Goal: Task Accomplishment & Management: Use online tool/utility

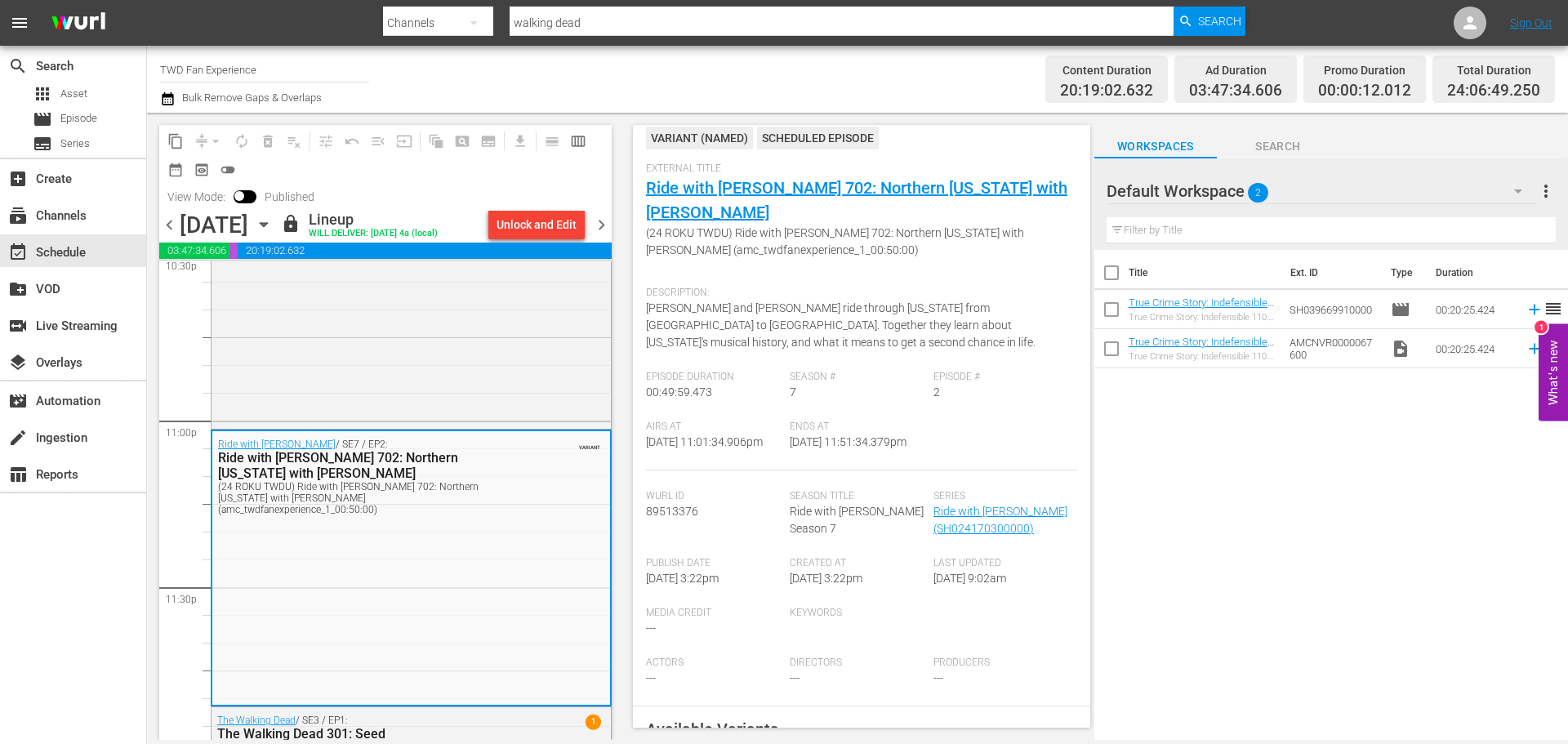
scroll to position [44, 0]
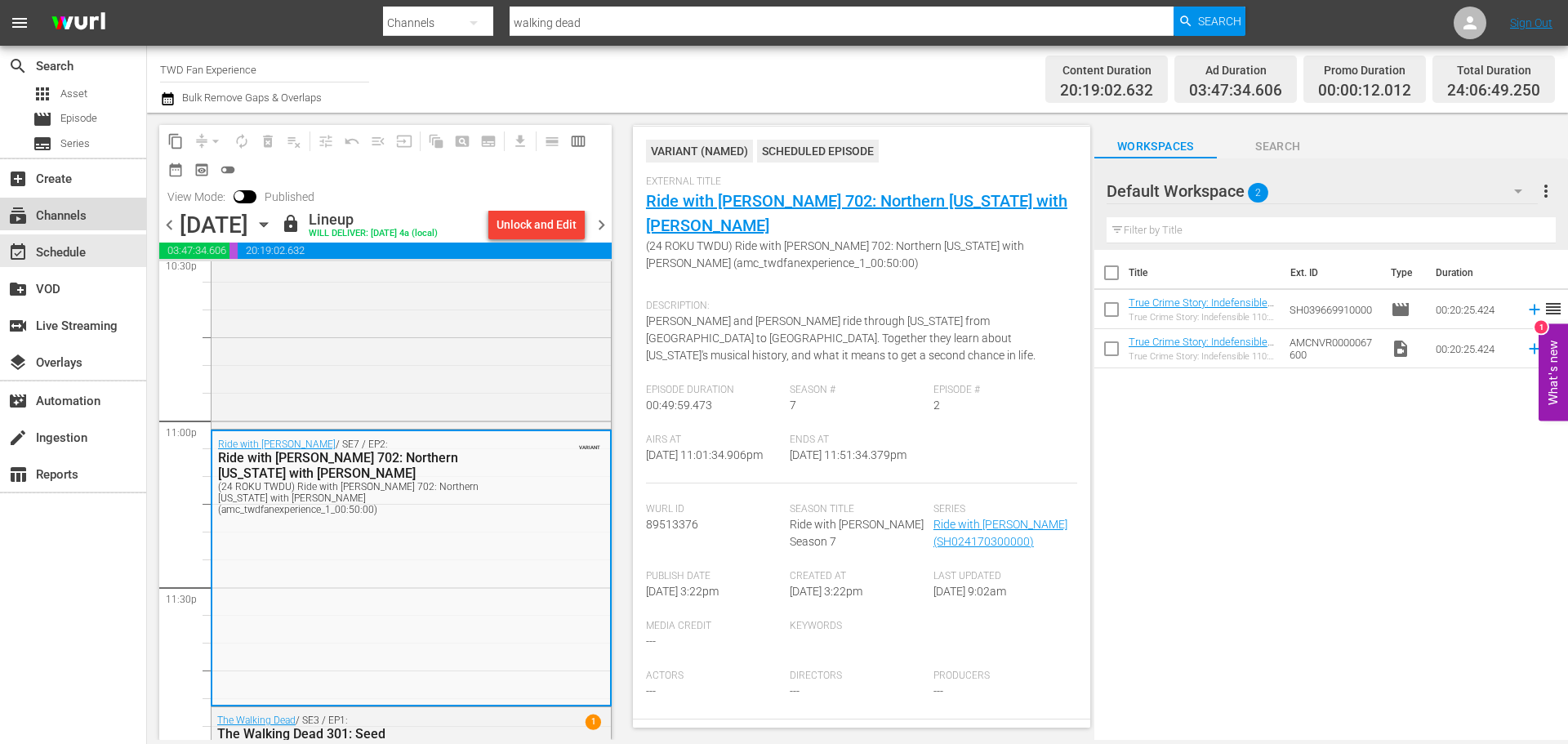
click at [86, 204] on div "subscriptions Channels" at bounding box center [73, 213] width 146 height 32
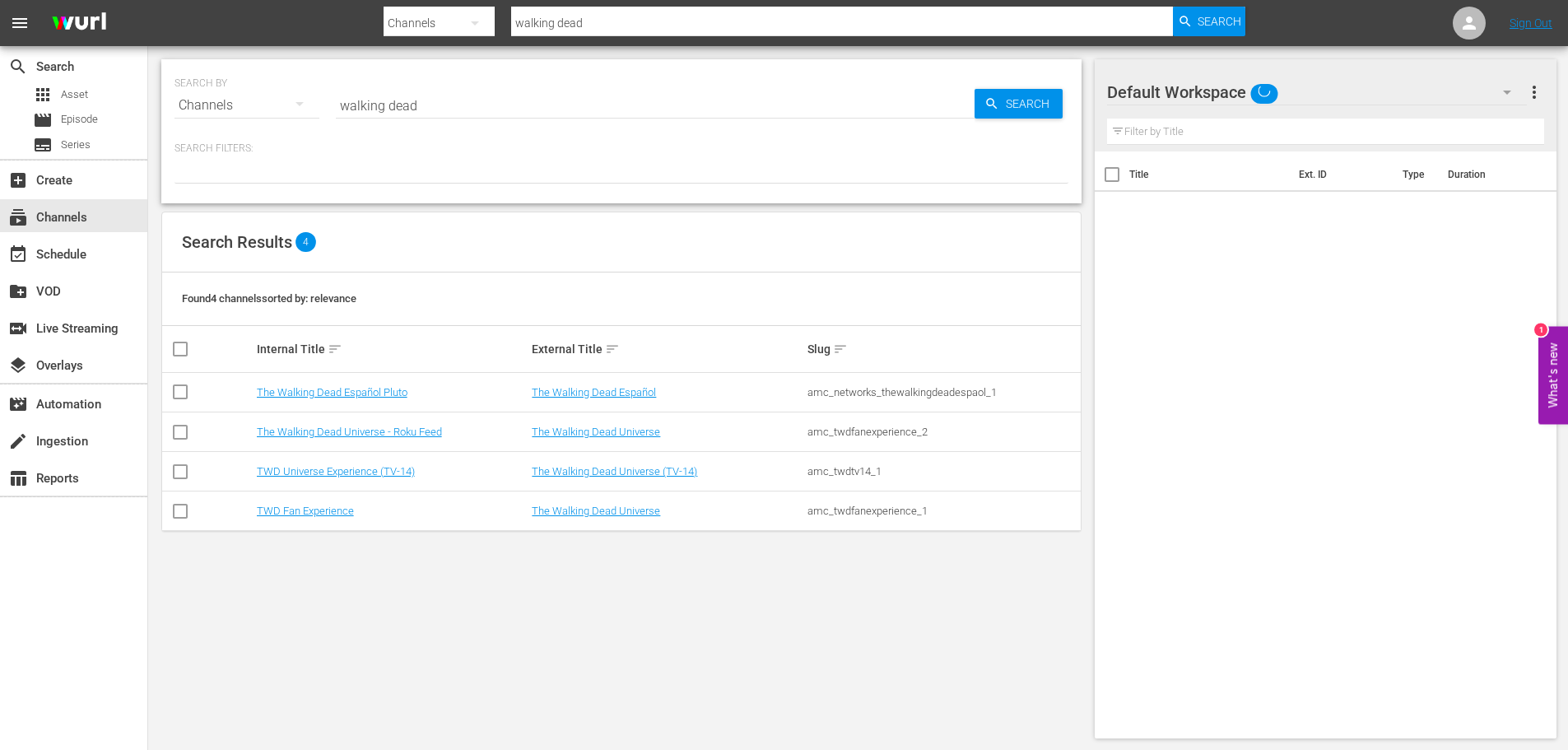
click at [379, 463] on td "TWD Universe Experience (TV-14)" at bounding box center [391, 472] width 275 height 39
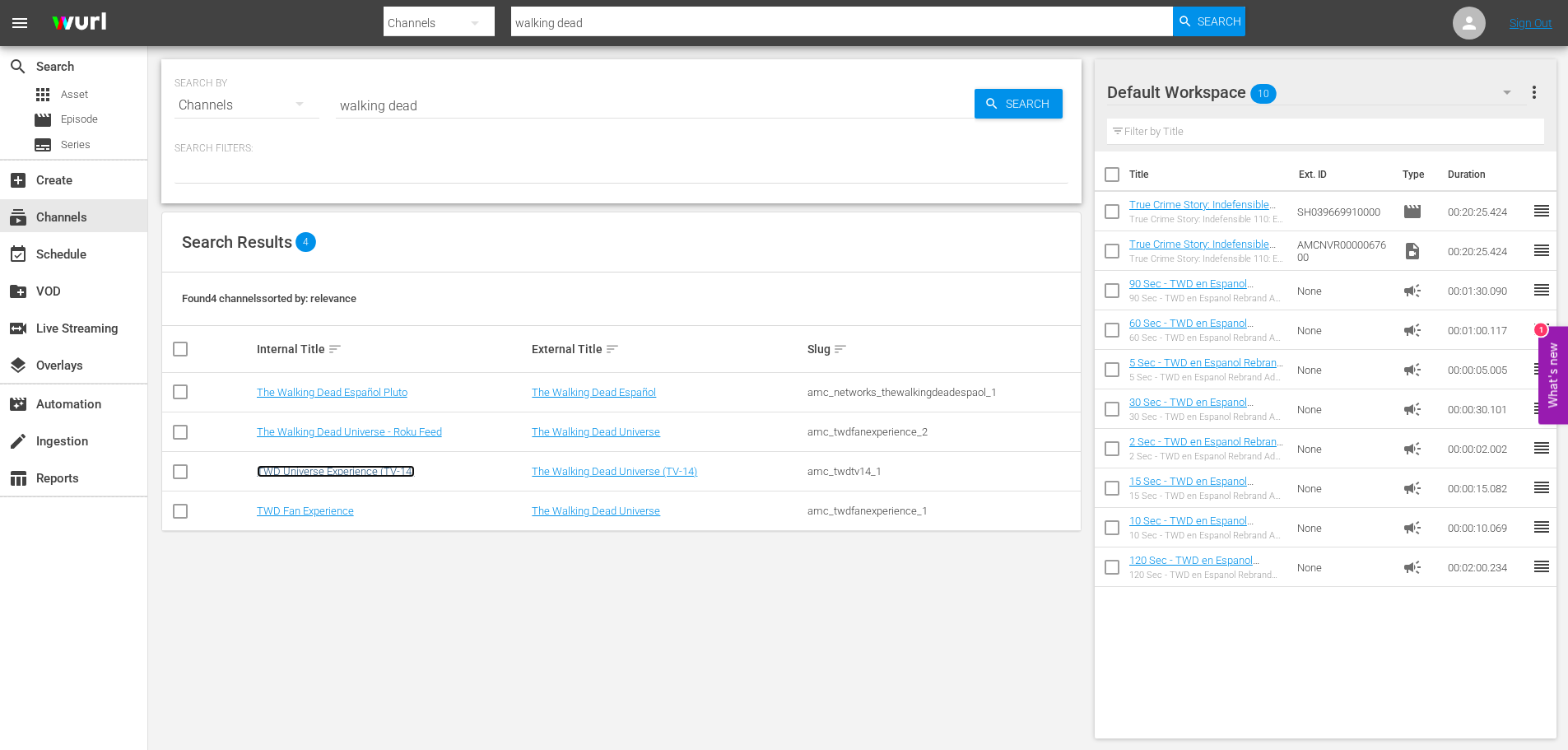
click at [378, 466] on link "TWD Universe Experience (TV-14)" at bounding box center [335, 471] width 158 height 12
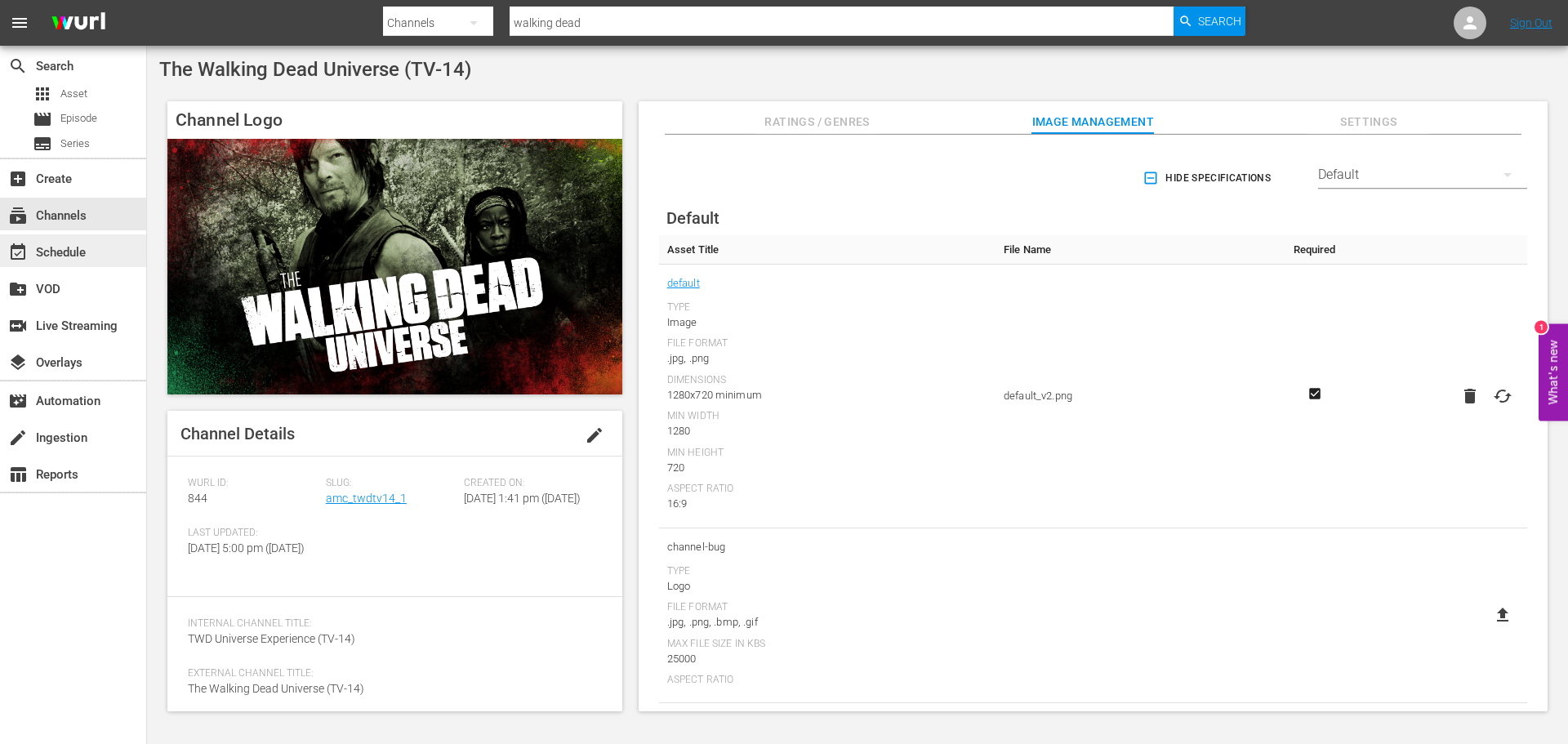
click at [104, 259] on div "event_available Schedule" at bounding box center [73, 250] width 146 height 32
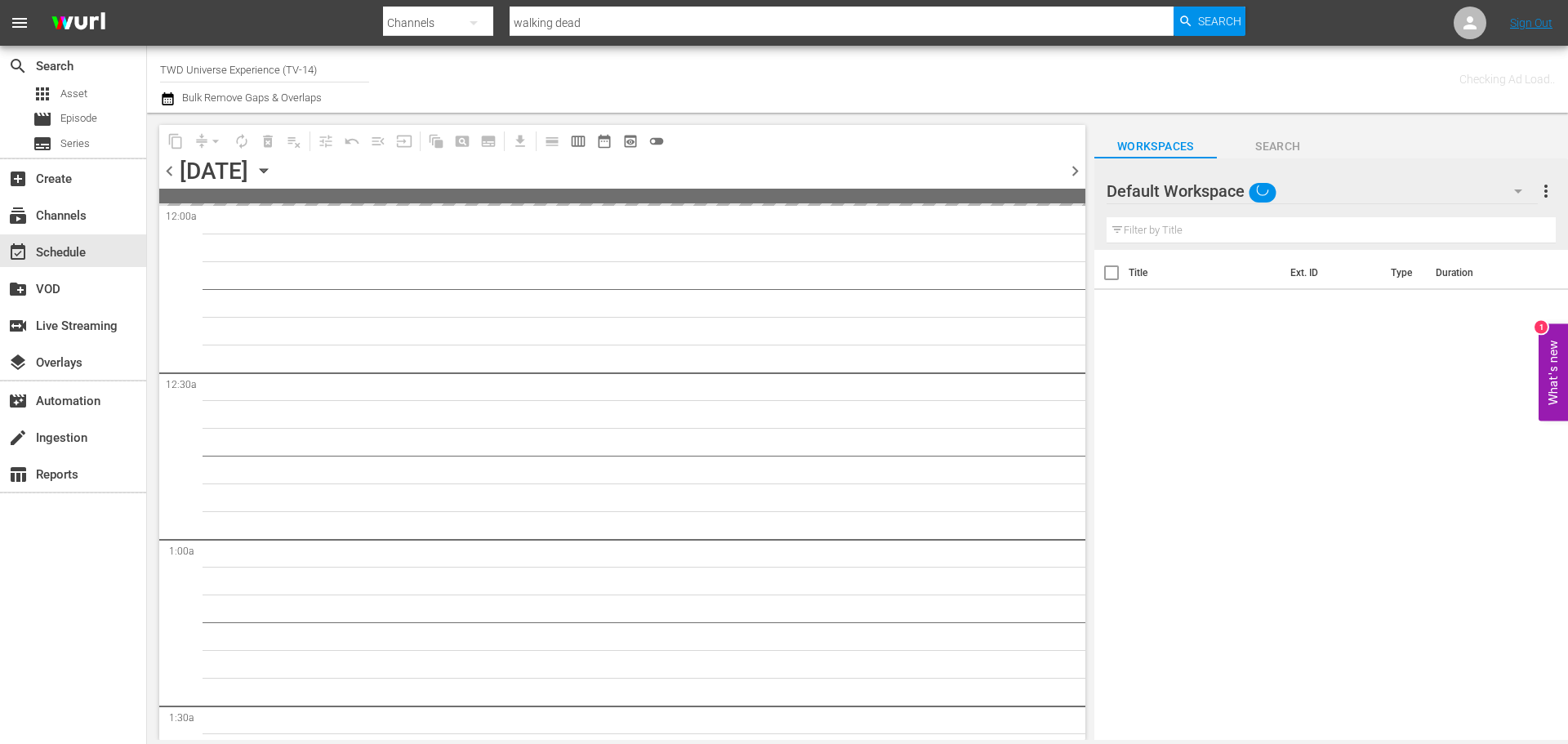
click at [272, 172] on icon "button" at bounding box center [263, 170] width 18 height 18
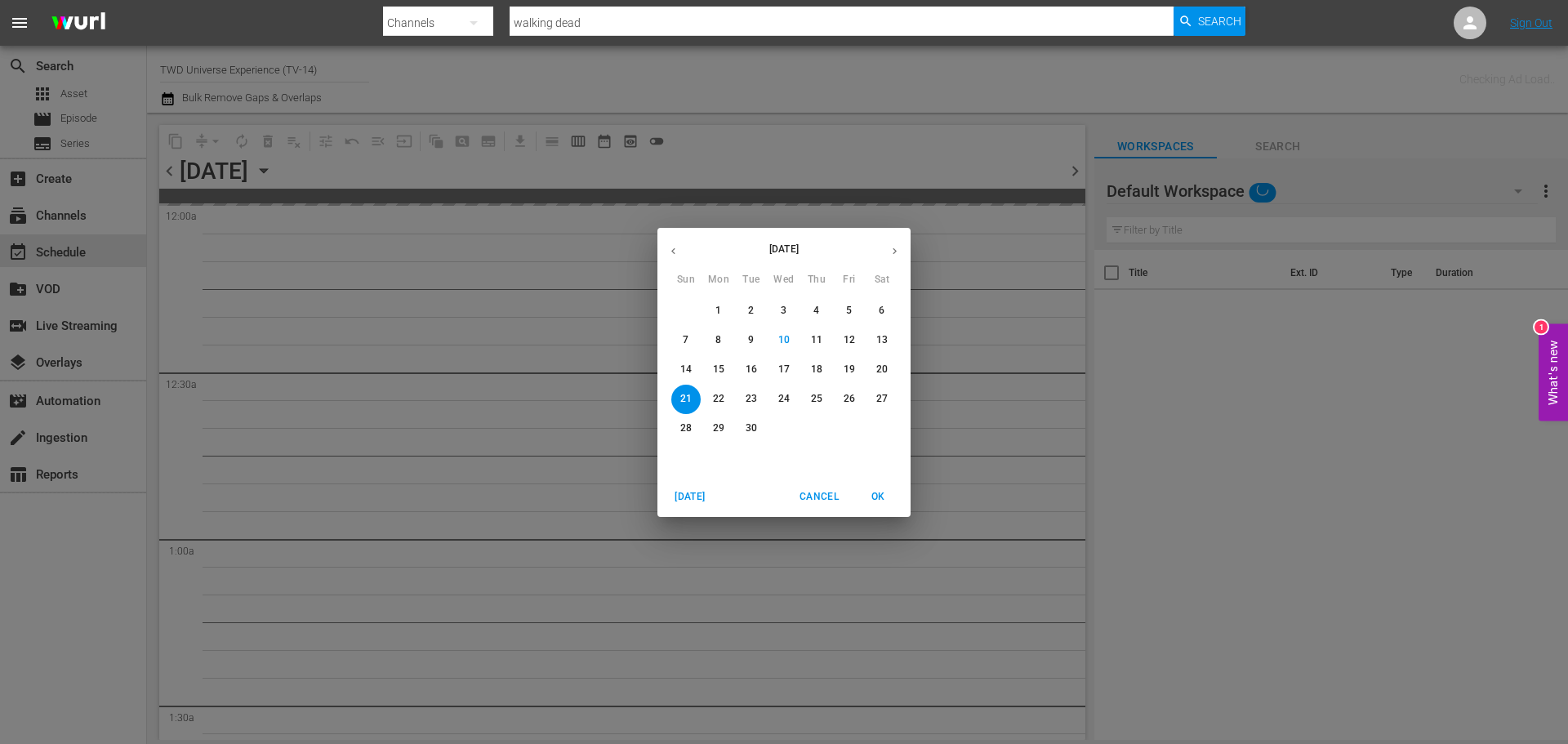
click at [686, 368] on p "14" at bounding box center [686, 369] width 11 height 14
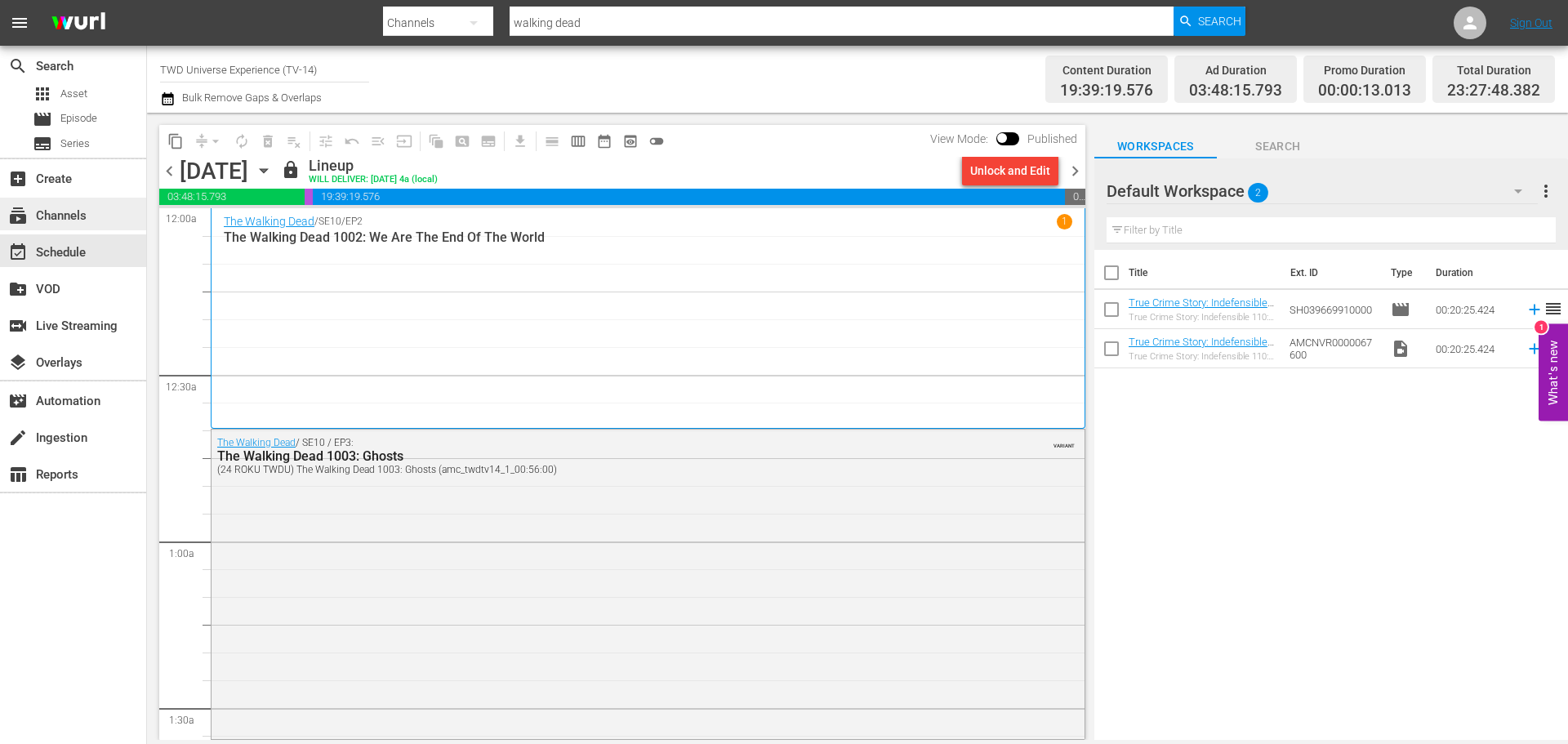
click at [97, 203] on div "subscriptions Channels" at bounding box center [73, 213] width 146 height 32
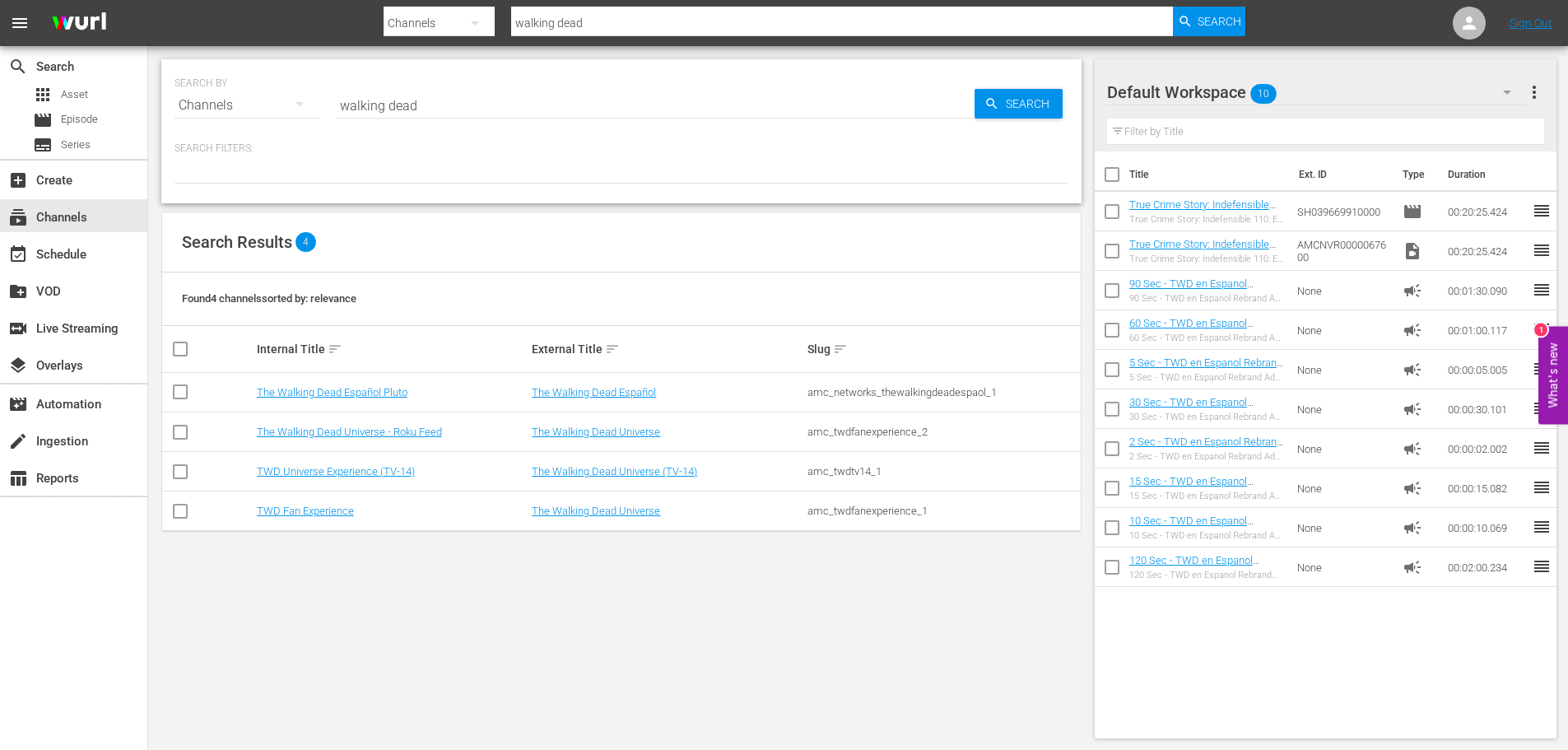
click at [315, 499] on td "TWD Fan Experience" at bounding box center [391, 511] width 275 height 39
click at [312, 508] on link "TWD Fan Experience" at bounding box center [305, 510] width 97 height 12
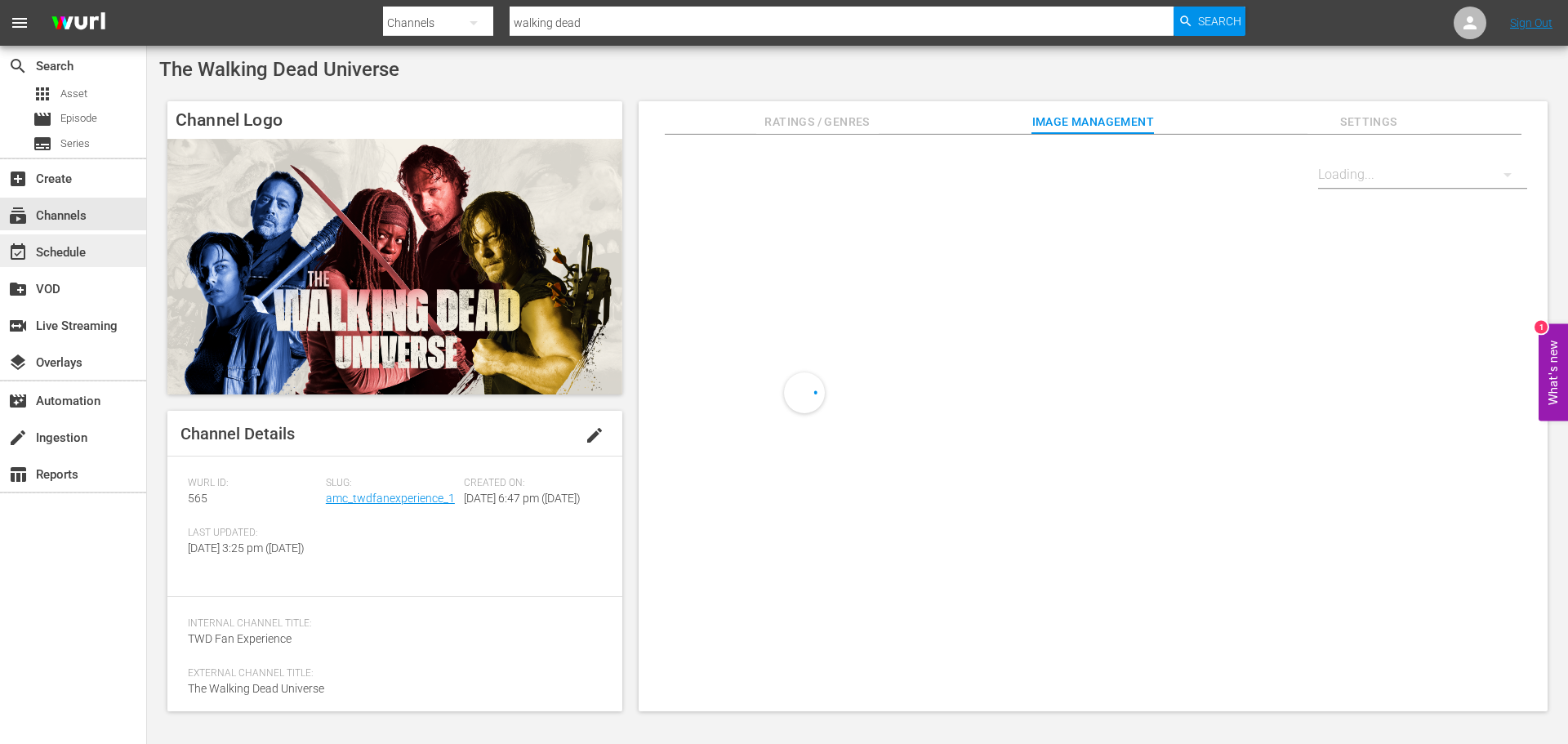
click at [93, 255] on div "event_available Schedule" at bounding box center [73, 250] width 146 height 32
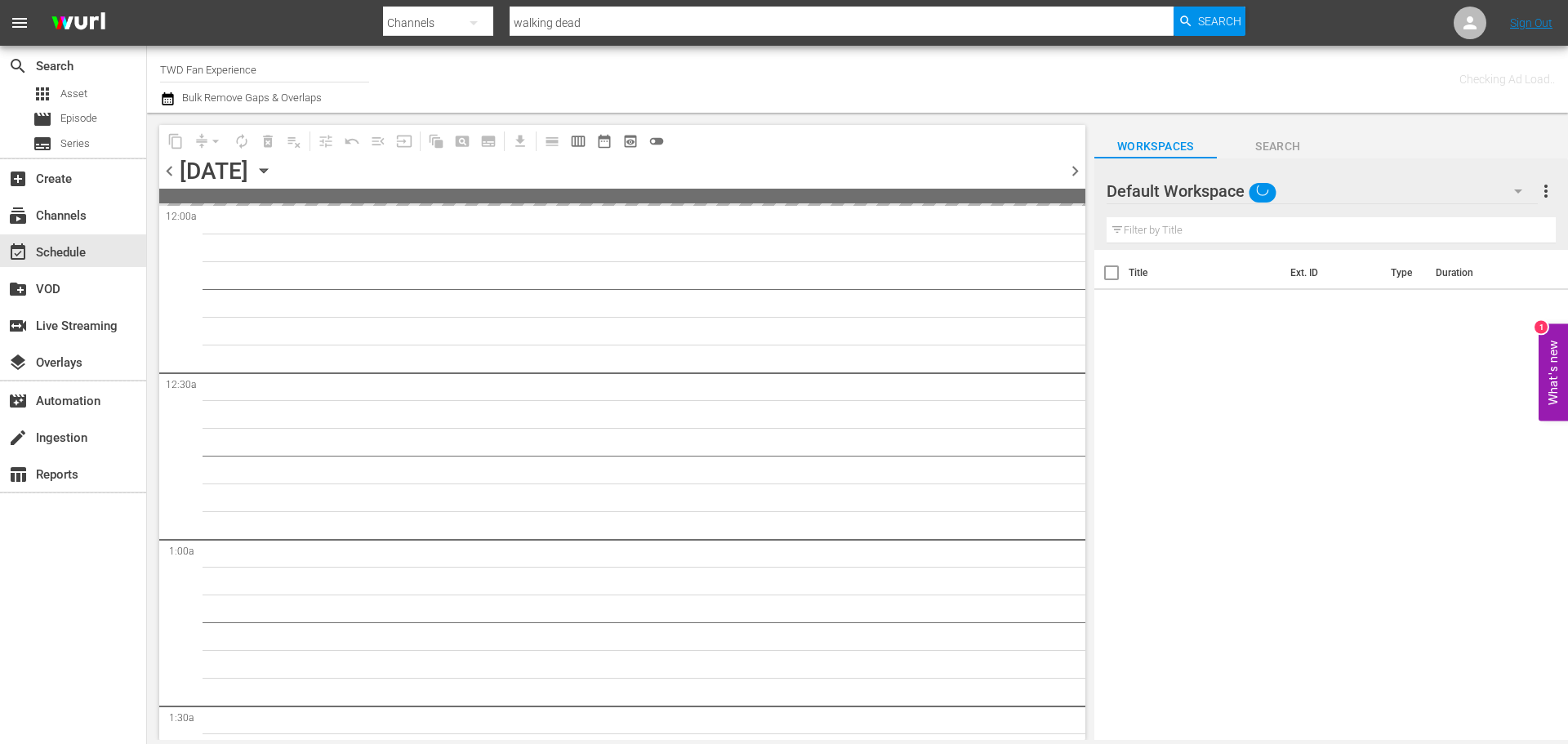
click at [272, 176] on icon "button" at bounding box center [263, 170] width 18 height 18
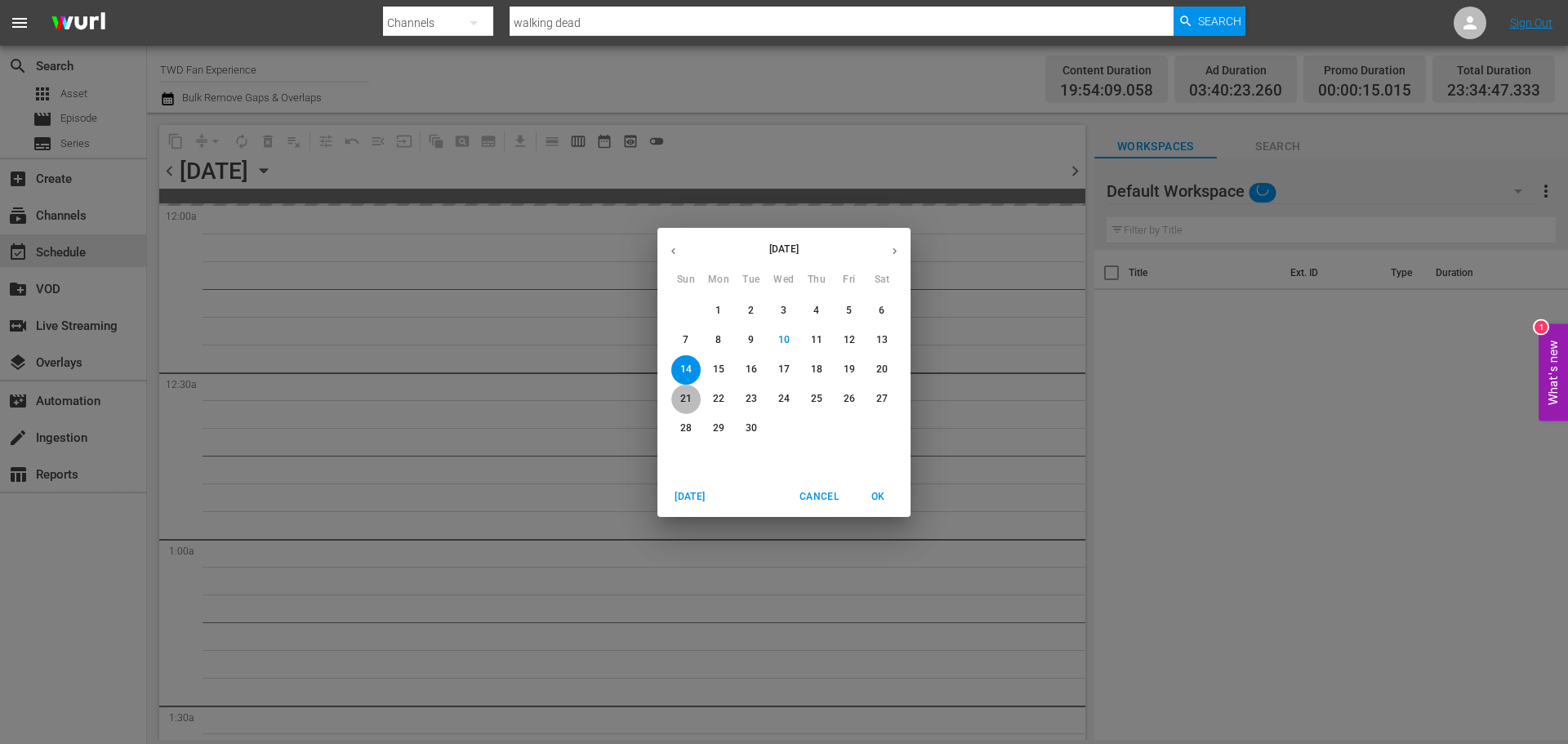
click at [685, 395] on p "21" at bounding box center [686, 398] width 11 height 14
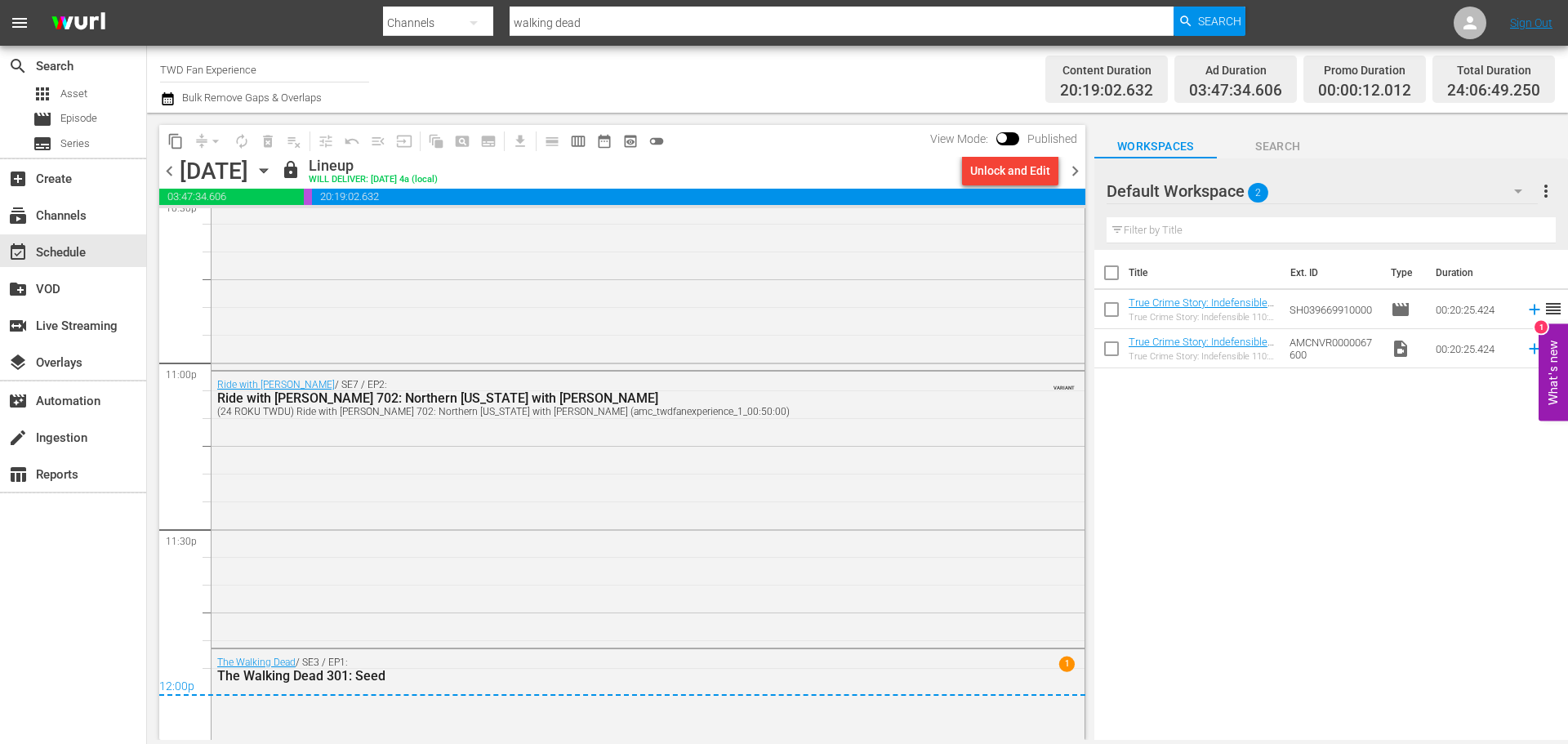
scroll to position [7535, 0]
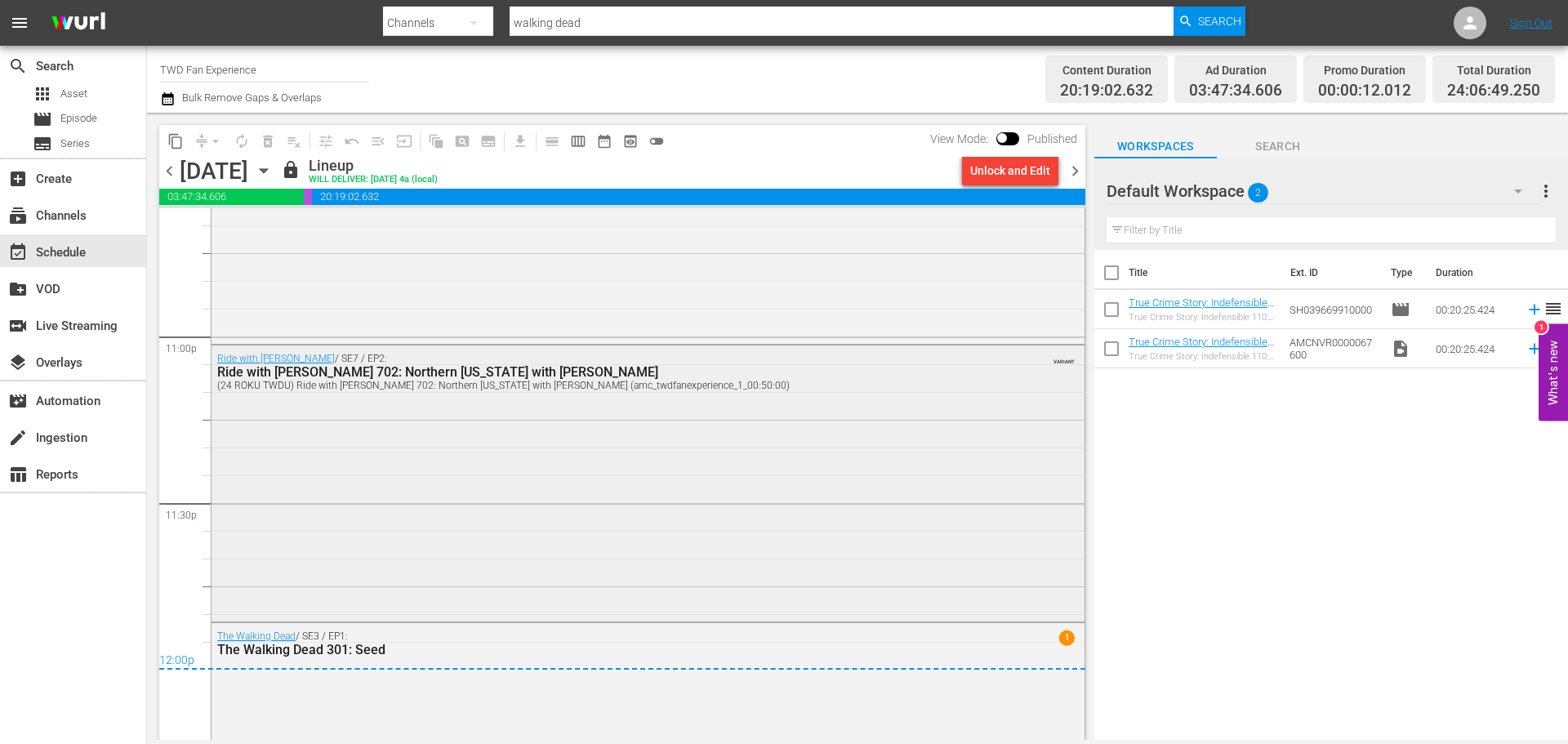
click at [562, 500] on div "Ride with [PERSON_NAME] / SE7 / EP2: Ride with [PERSON_NAME] 702: Northern [US_…" at bounding box center [648, 482] width 873 height 272
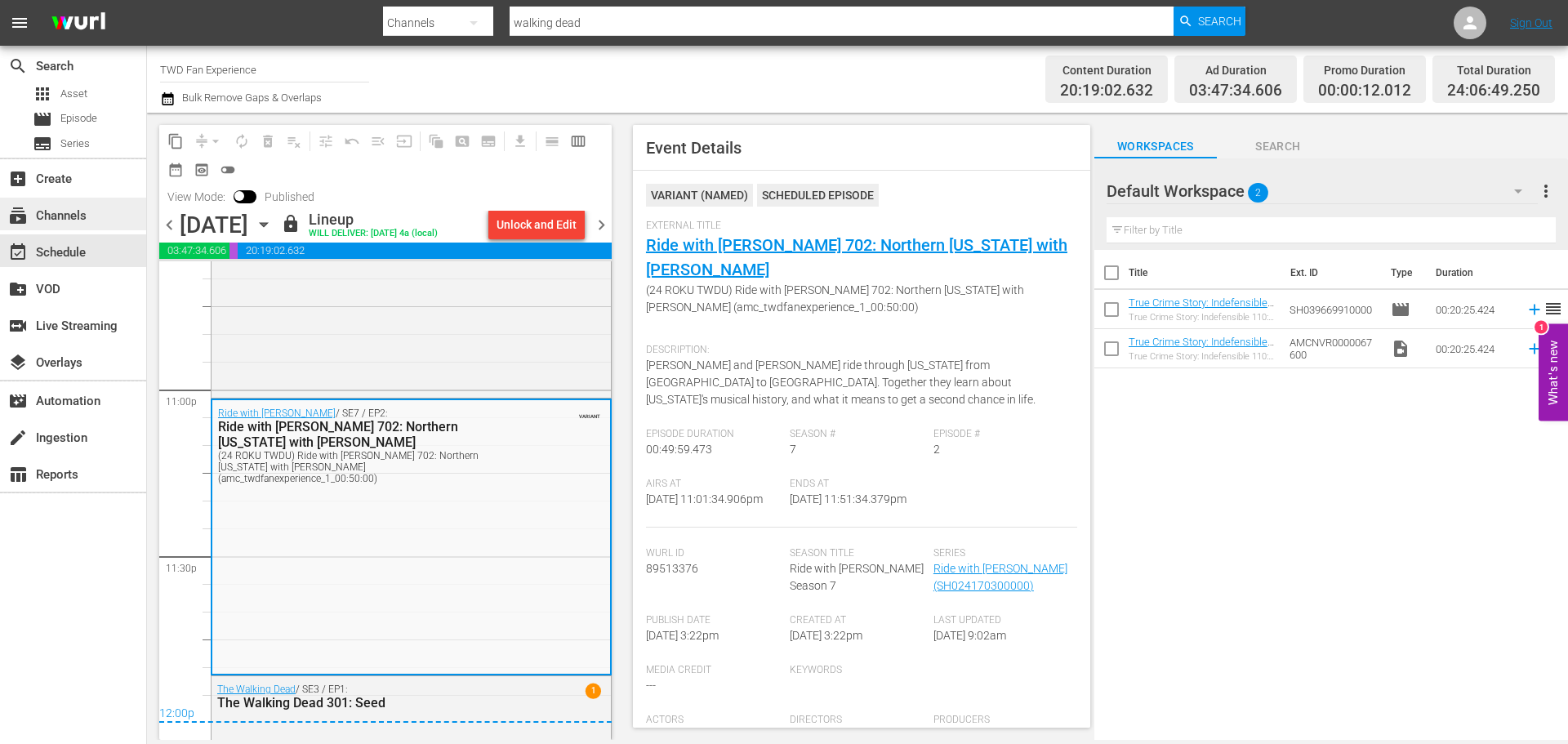
click at [84, 221] on div "subscriptions Channels" at bounding box center [45, 213] width 92 height 15
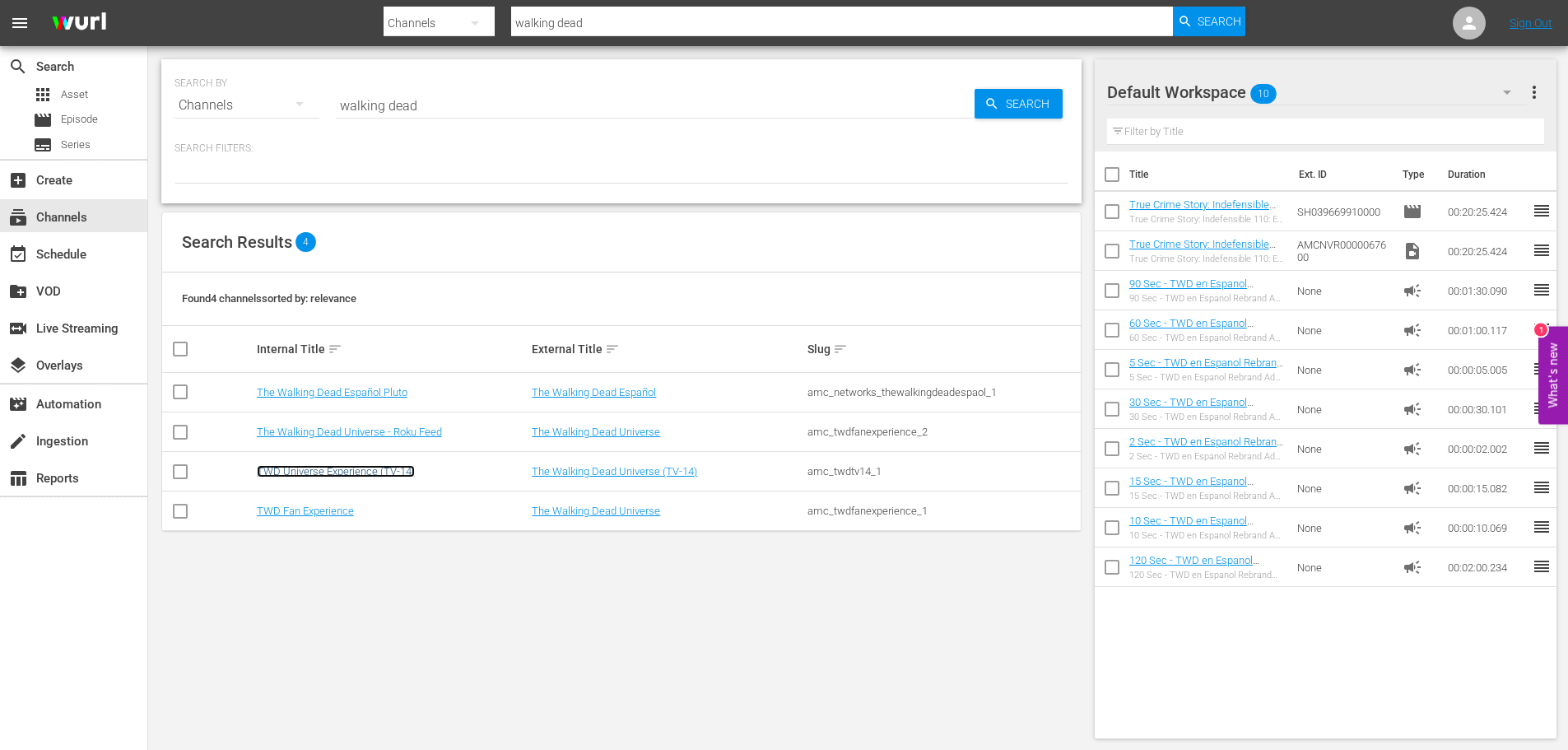
click at [324, 474] on link "TWD Universe Experience (TV-14)" at bounding box center [335, 471] width 158 height 12
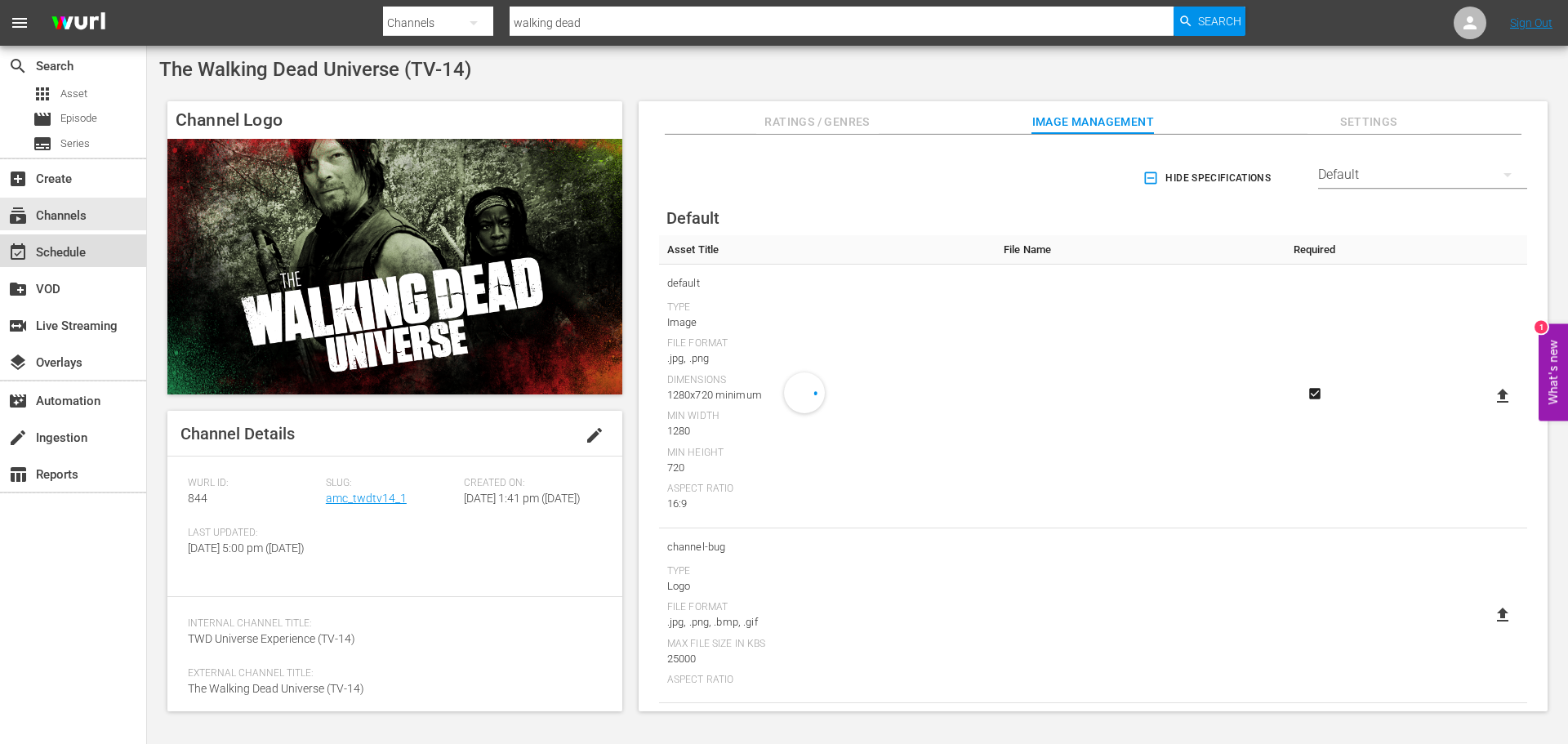
click at [103, 257] on div "event_available Schedule" at bounding box center [73, 250] width 146 height 32
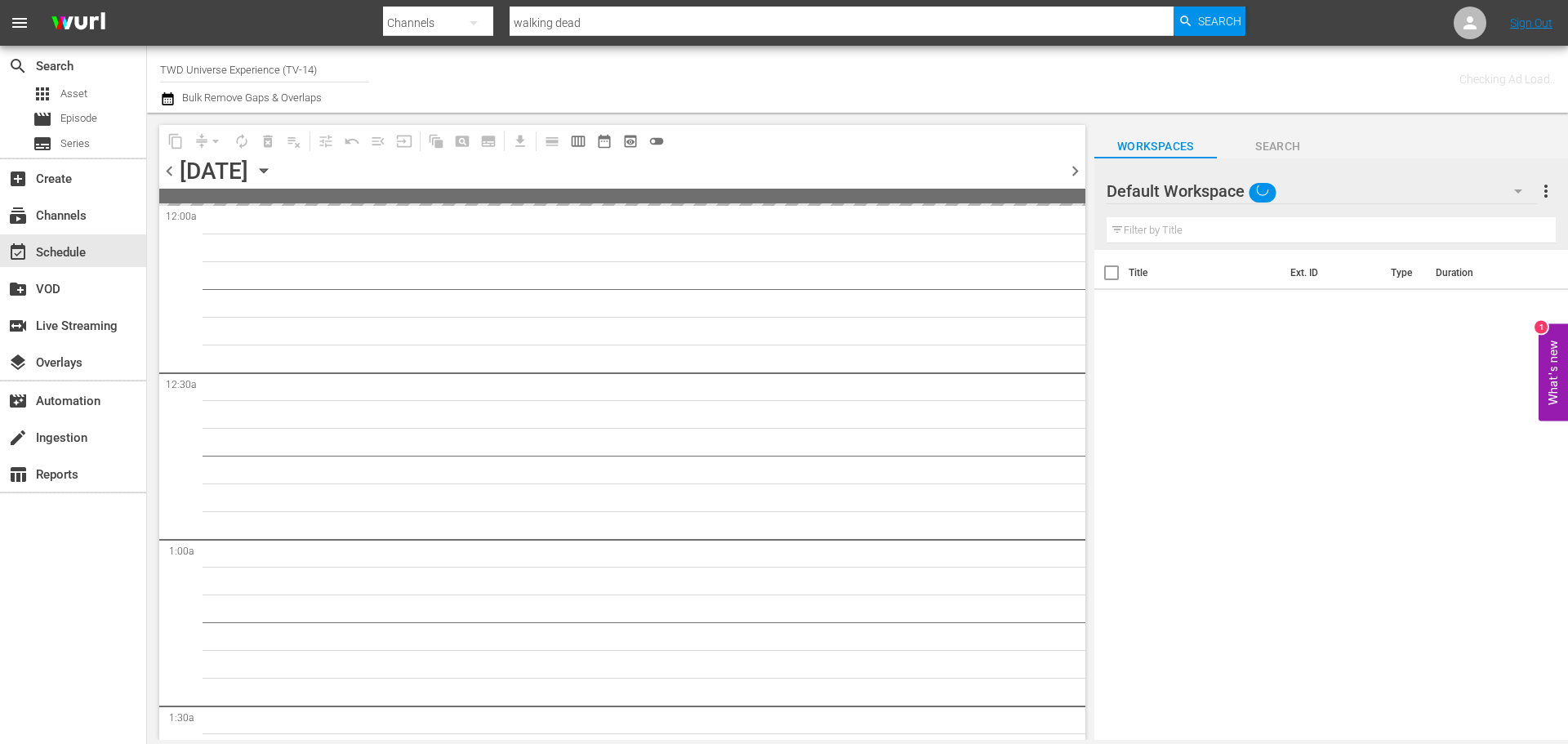
click at [272, 169] on icon "button" at bounding box center [263, 170] width 18 height 18
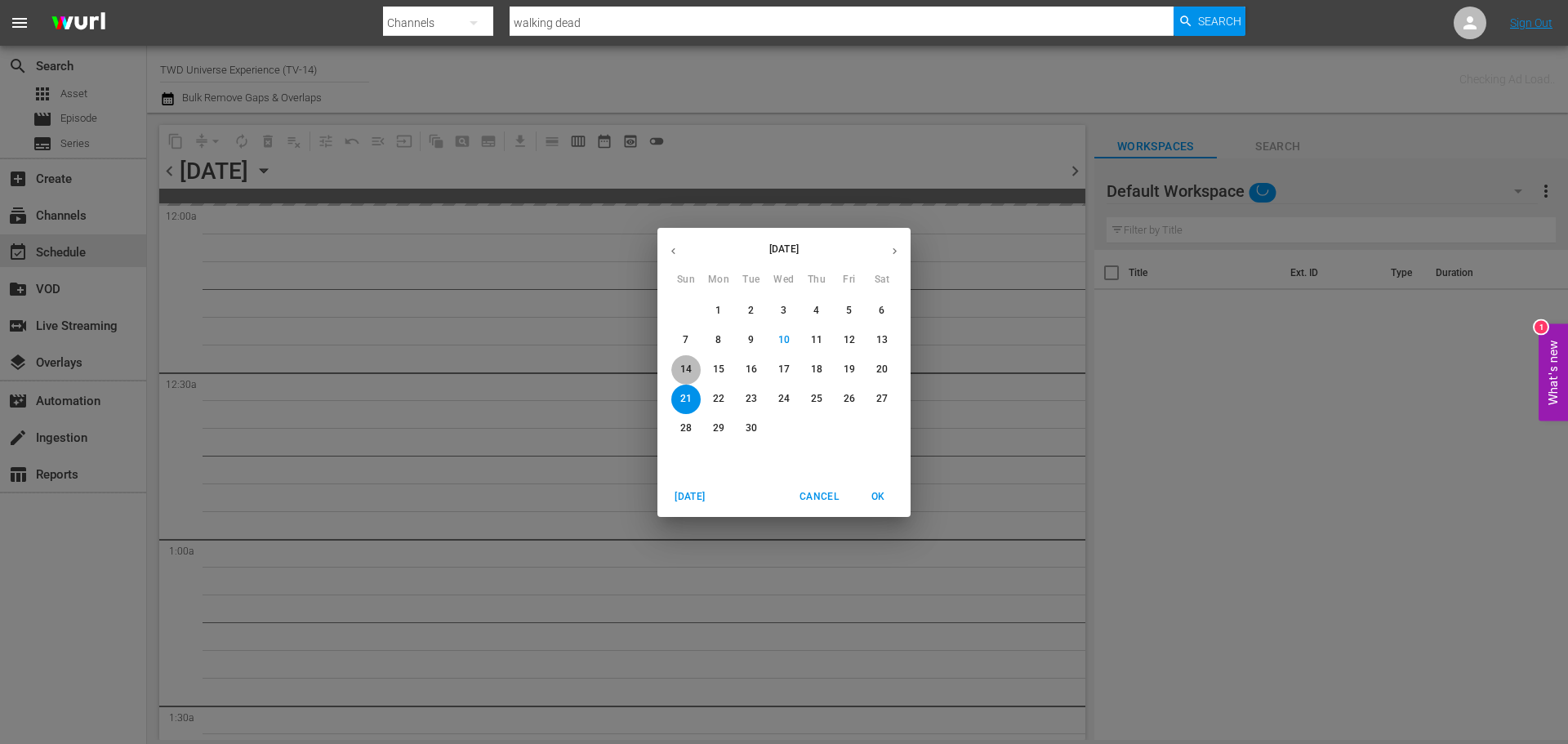
click at [681, 368] on p "14" at bounding box center [686, 369] width 11 height 14
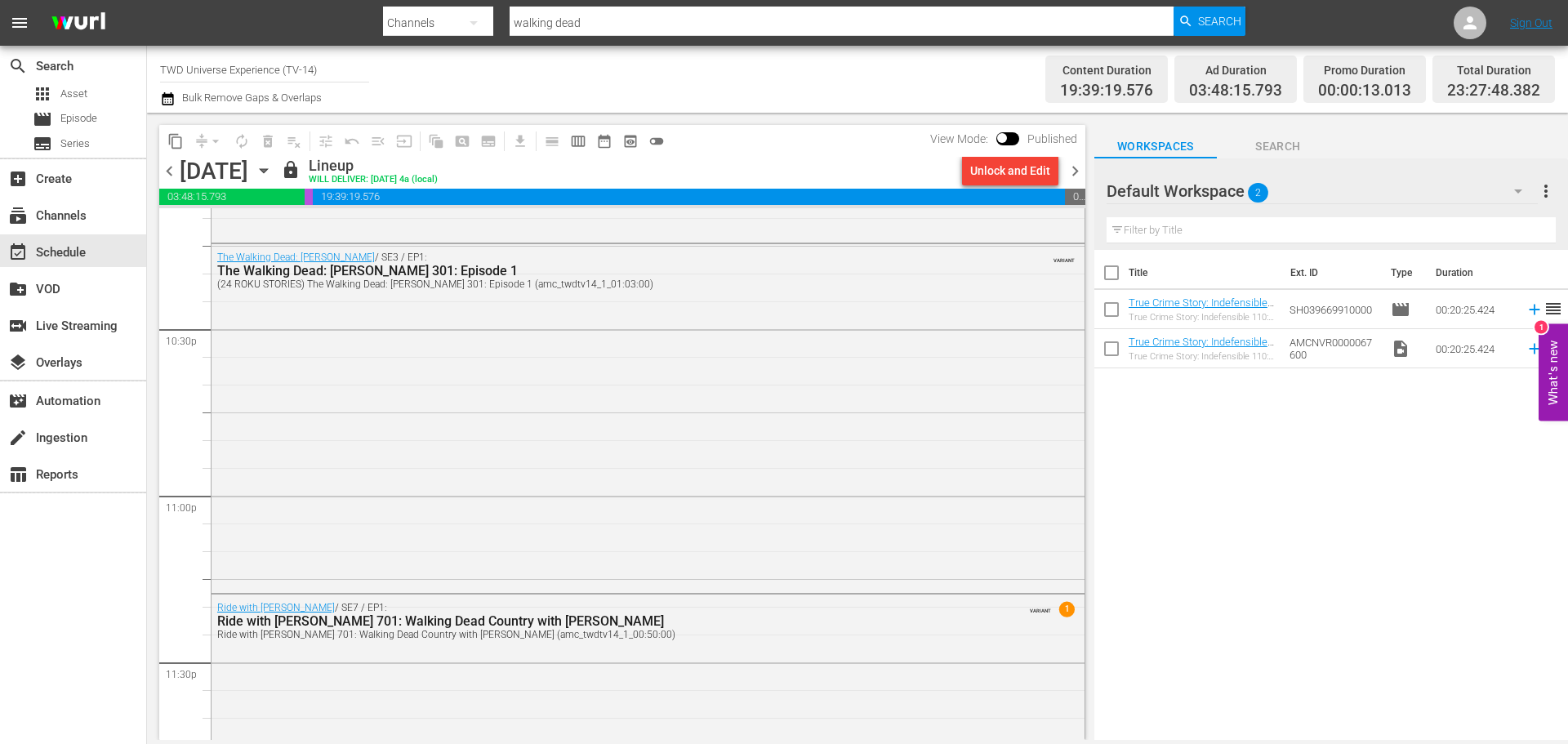
scroll to position [7507, 0]
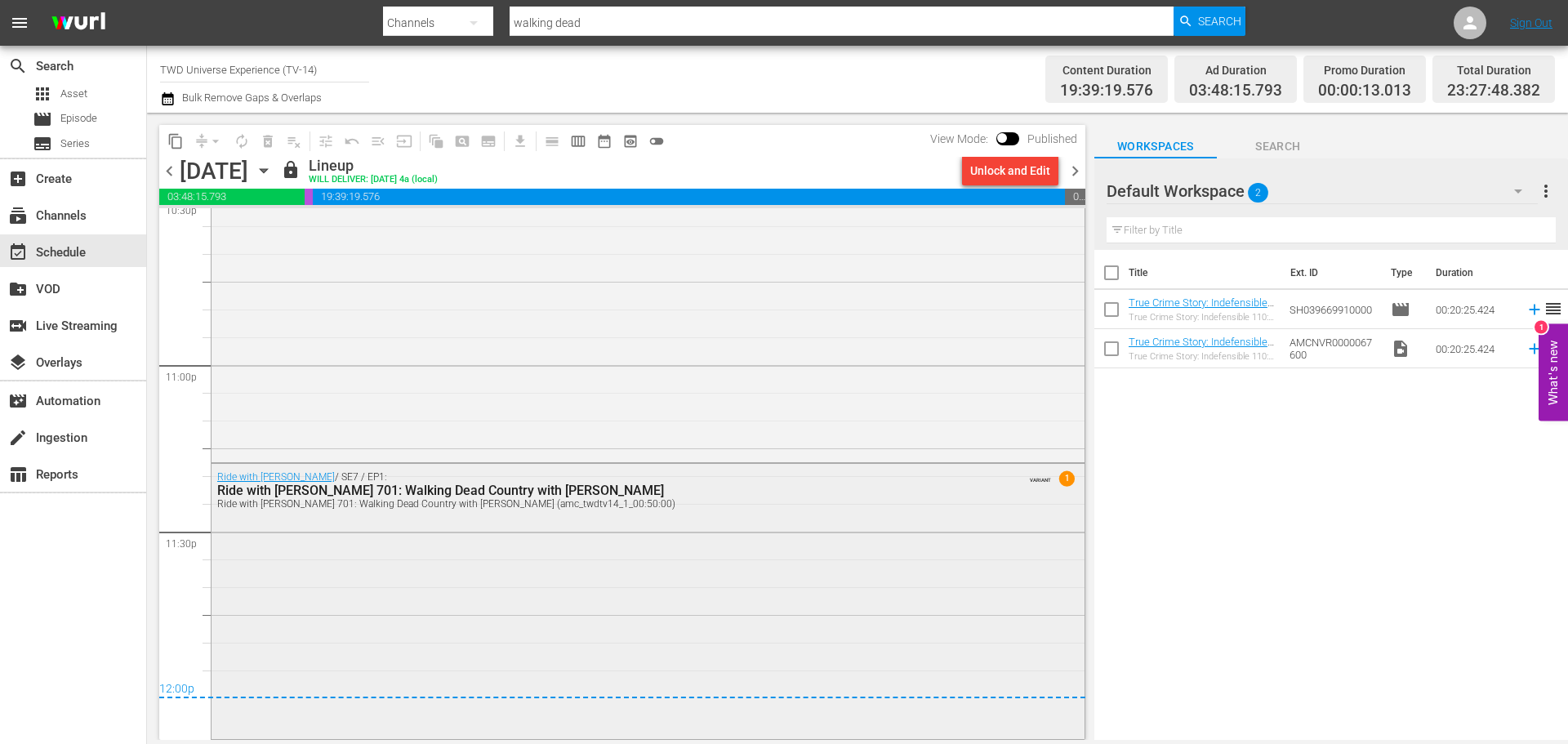
click at [632, 606] on div "Ride with [PERSON_NAME] / SE7 / EP1: Ride with [PERSON_NAME] 701: Walking Dead …" at bounding box center [648, 600] width 873 height 272
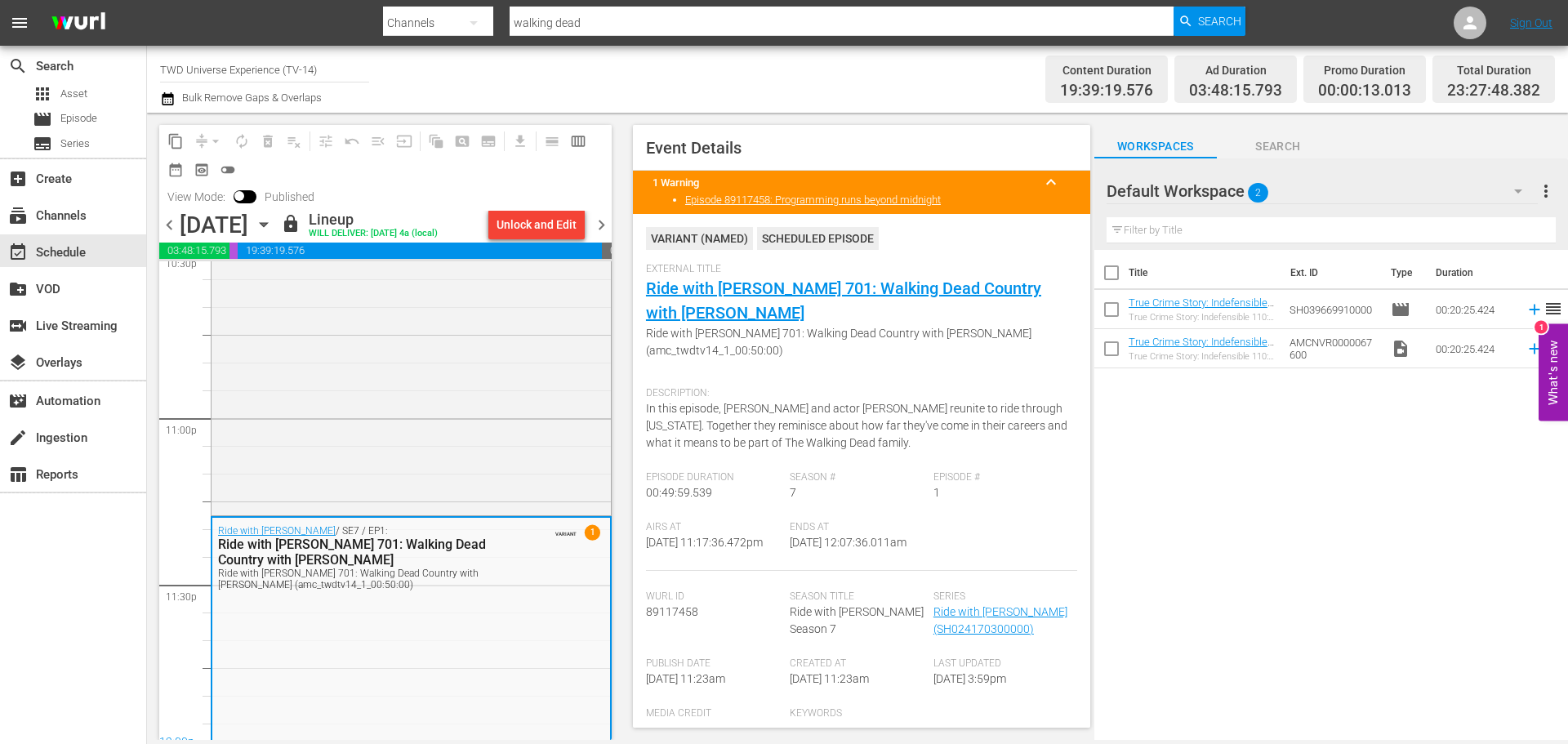
scroll to position [7560, 0]
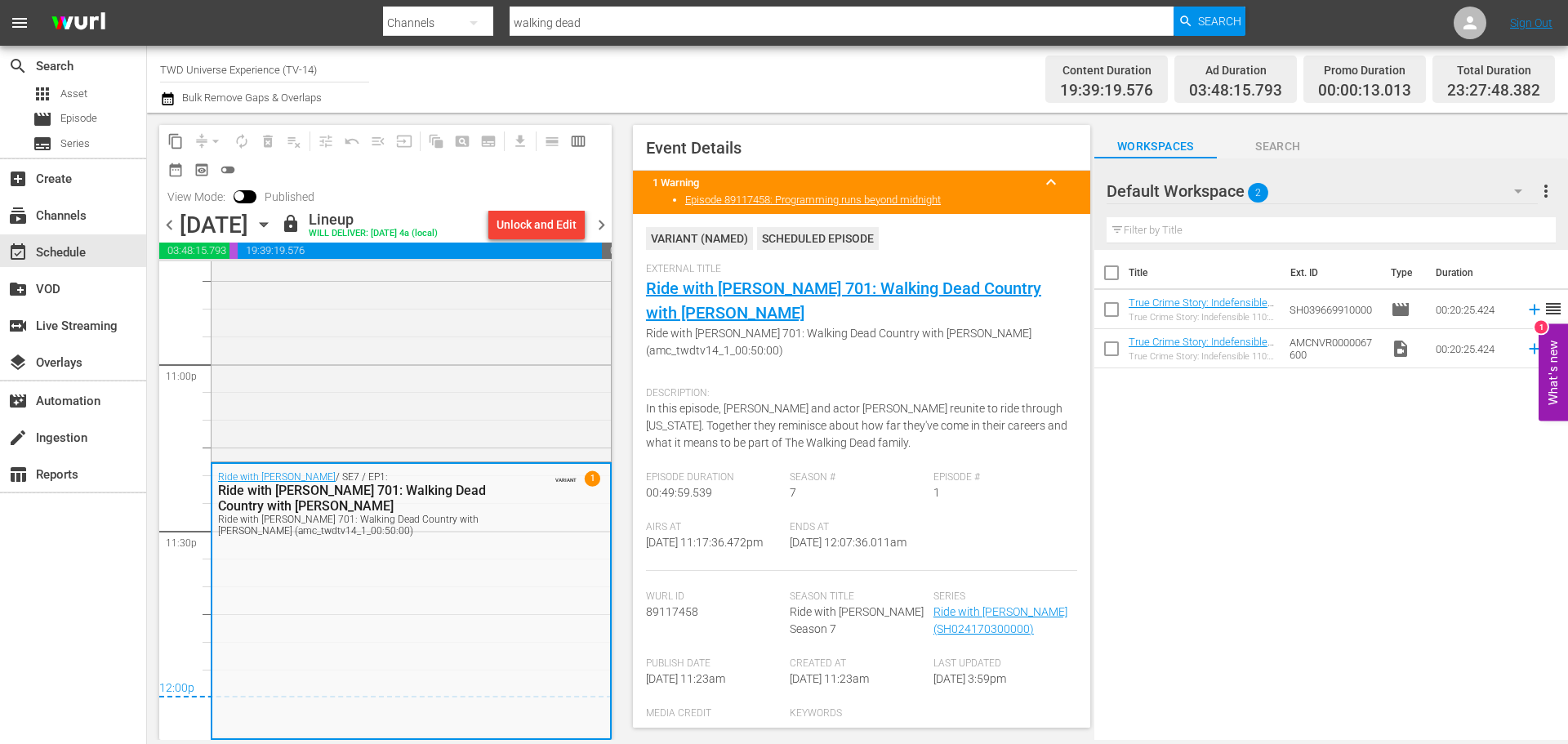
click at [272, 221] on icon "button" at bounding box center [263, 224] width 18 height 18
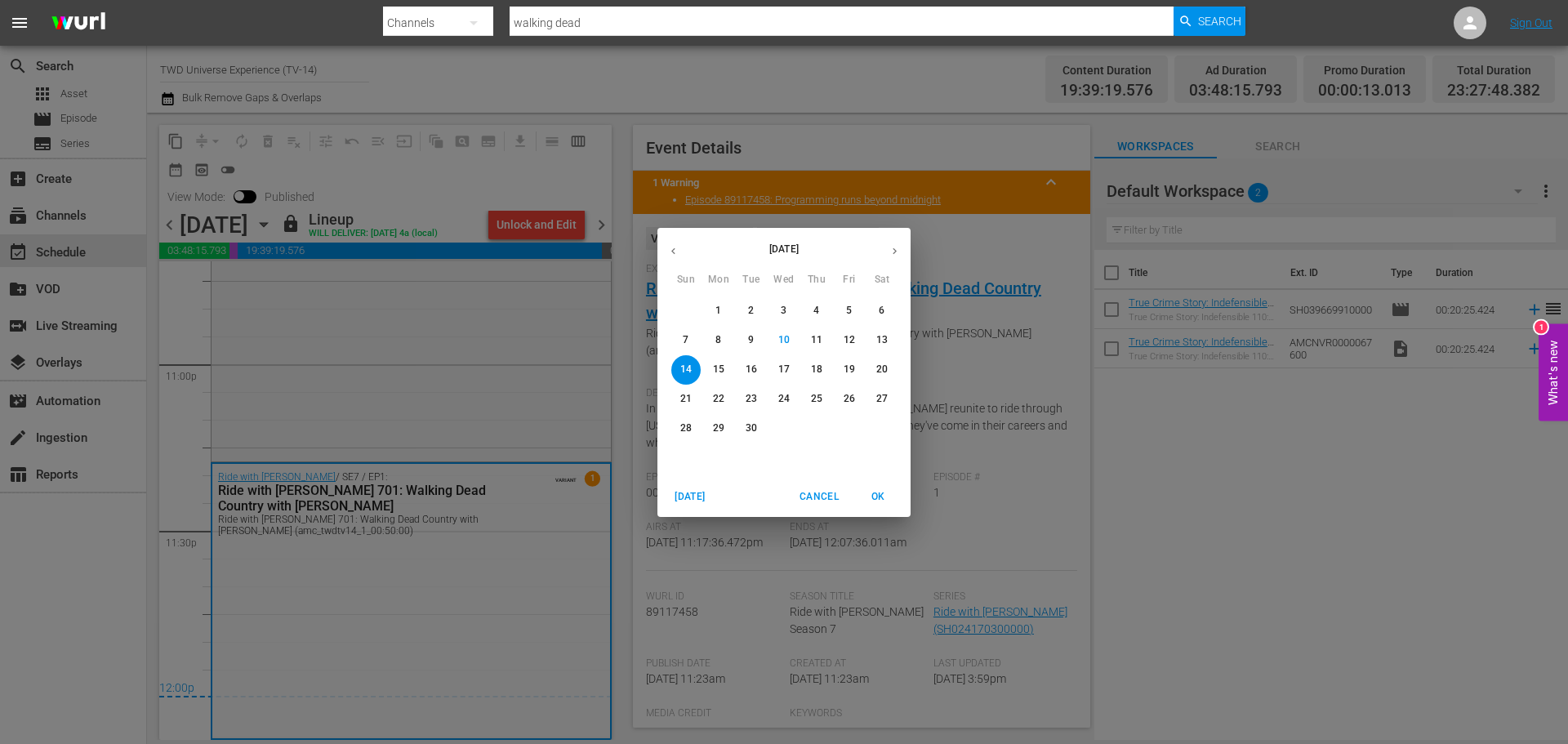
click at [891, 251] on icon "button" at bounding box center [894, 250] width 12 height 12
click at [674, 255] on icon "button" at bounding box center [673, 250] width 12 height 12
click at [690, 392] on p "21" at bounding box center [686, 398] width 11 height 14
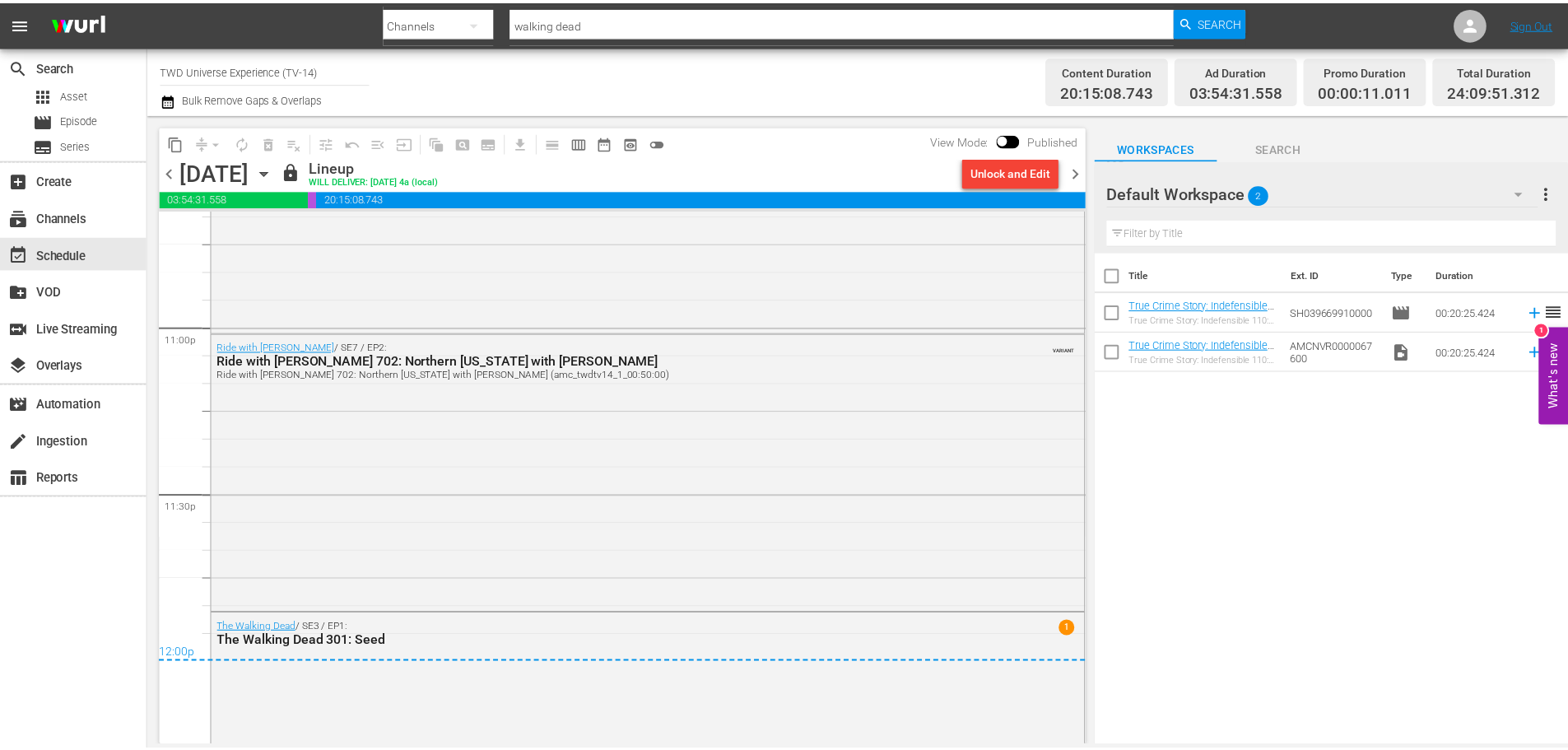
scroll to position [7621, 0]
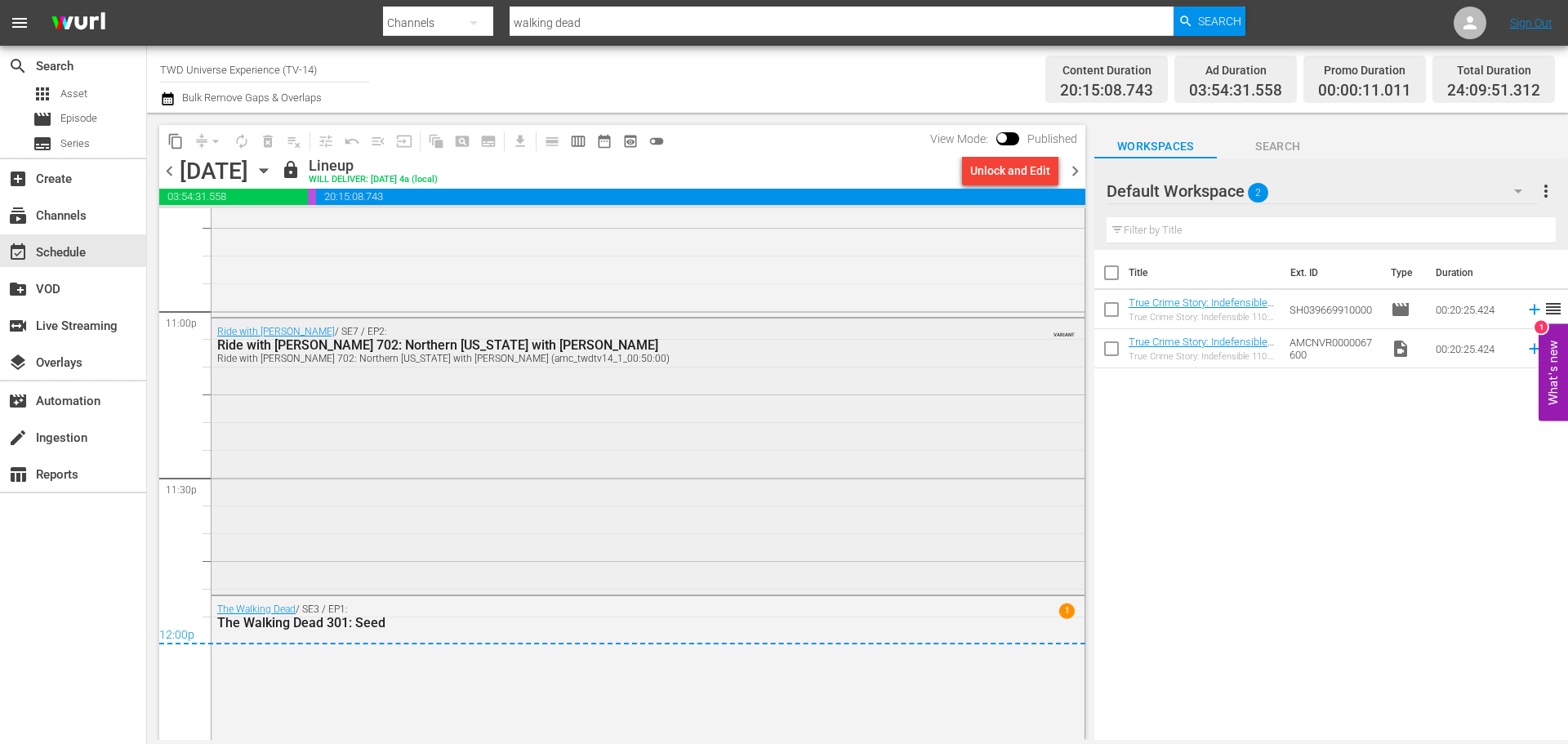
click at [722, 467] on div "Ride with [PERSON_NAME] / SE7 / EP2: Ride with [PERSON_NAME] 702: Northern [US_…" at bounding box center [648, 455] width 873 height 272
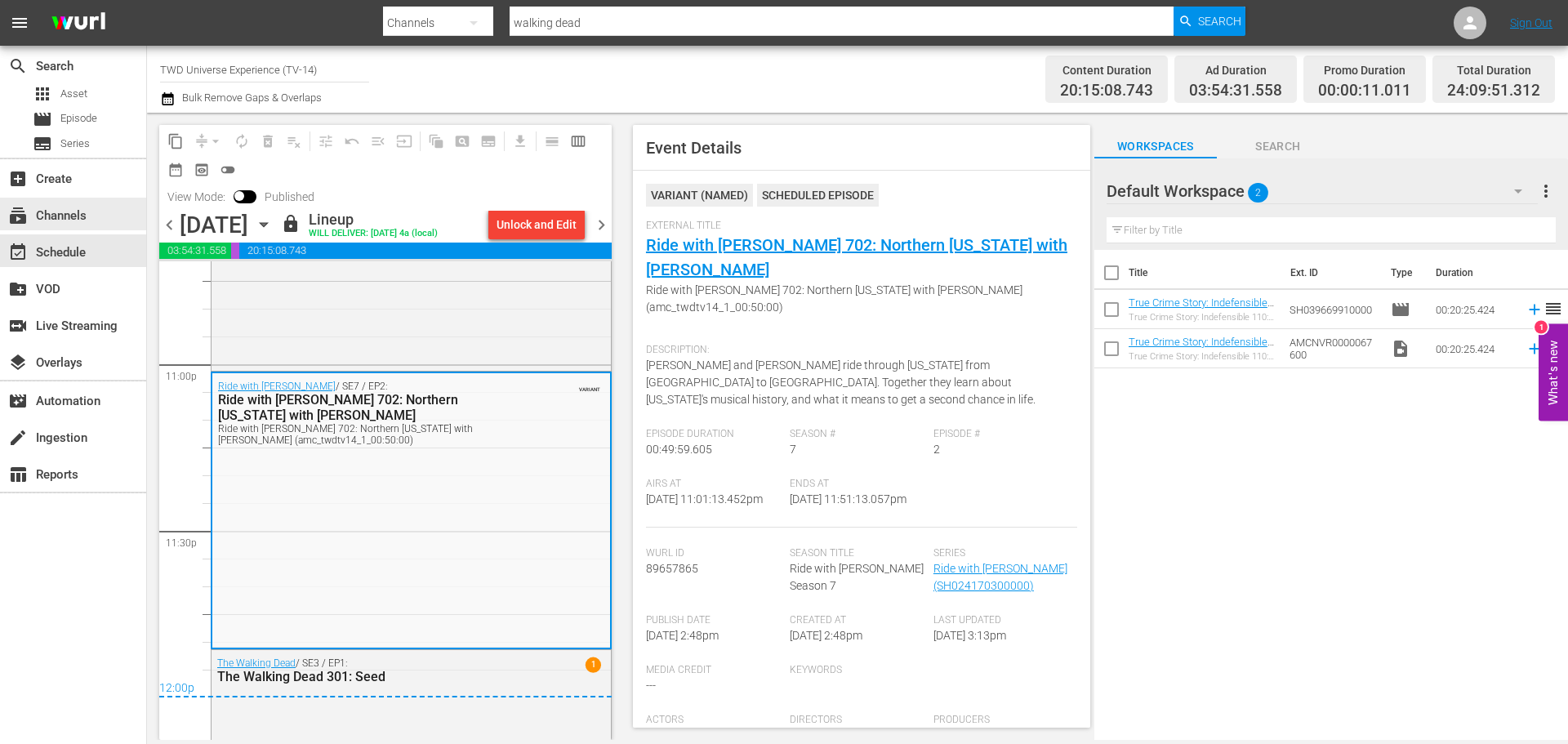
drag, startPoint x: 71, startPoint y: 215, endPoint x: 134, endPoint y: 19, distance: 205.9
click at [71, 215] on div "subscriptions Channels" at bounding box center [45, 213] width 92 height 15
